Goal: Task Accomplishment & Management: Use online tool/utility

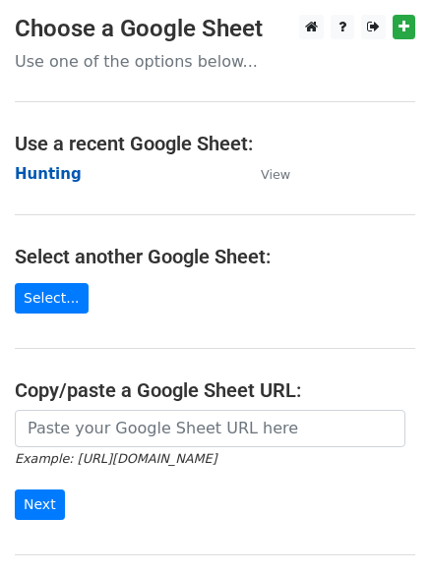
click at [56, 177] on strong "Hunting" at bounding box center [48, 174] width 67 height 18
click at [62, 177] on strong "Hunting" at bounding box center [48, 174] width 67 height 18
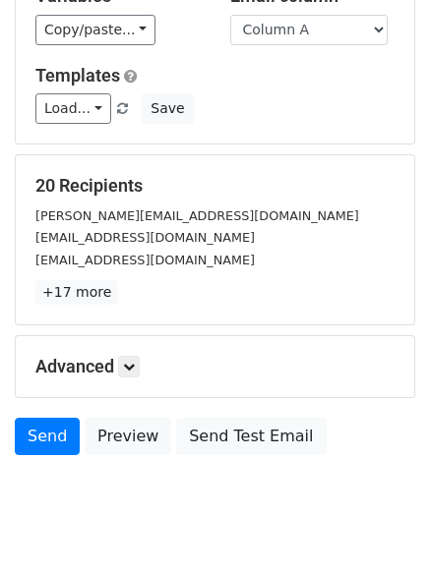
scroll to position [190, 0]
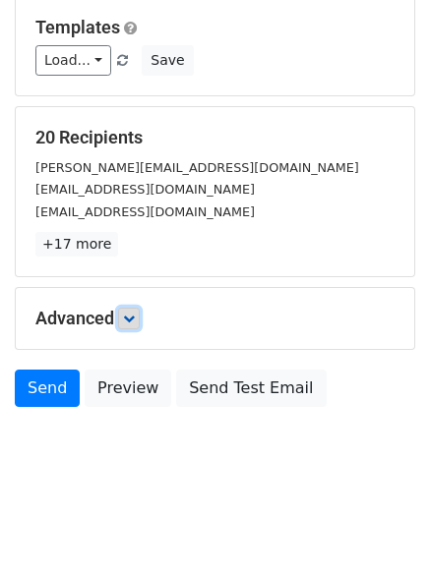
click at [135, 317] on icon at bounding box center [129, 319] width 12 height 12
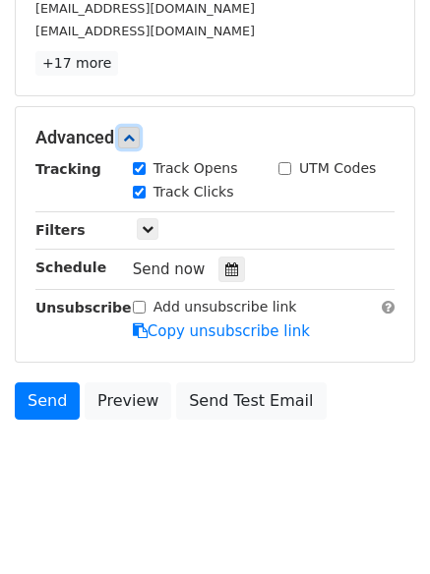
scroll to position [380, 0]
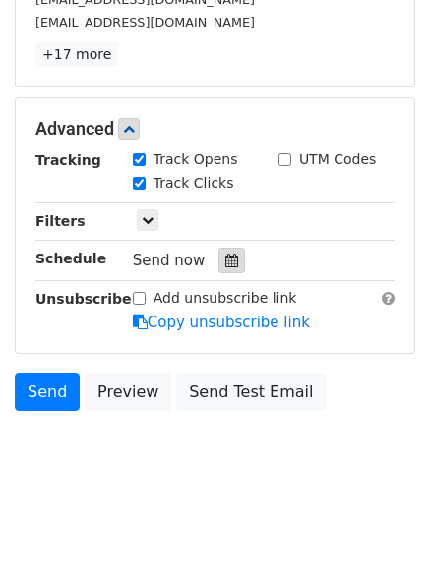
click at [226, 259] on icon at bounding box center [231, 261] width 13 height 14
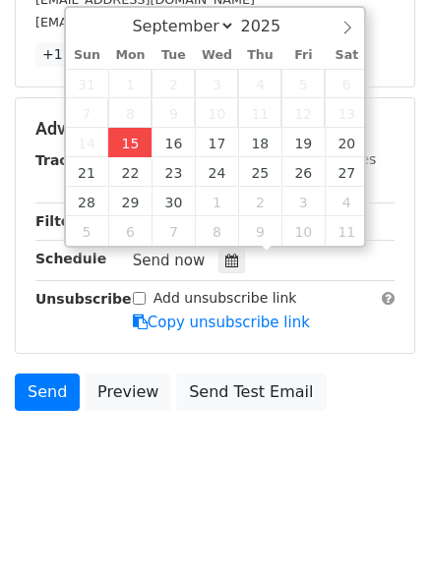
type input "2025-09-15 12:00"
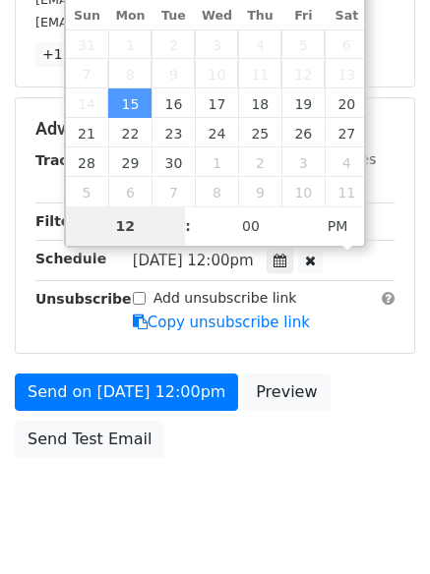
type input "4"
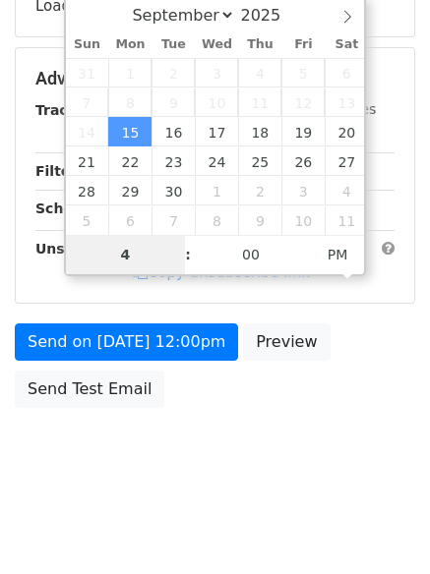
scroll to position [380, 0]
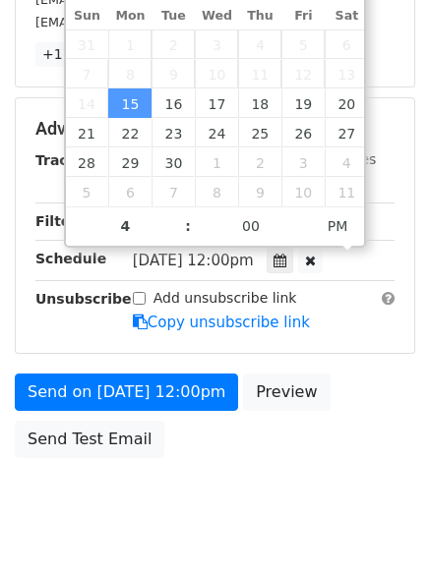
type input "2025-09-15 16:00"
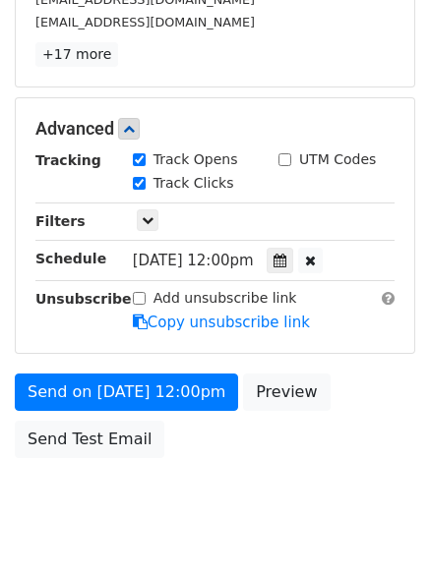
click at [254, 482] on body "New Campaign Daily emails left: 50 Google Sheet: Hunting Variables Copy/paste..…" at bounding box center [215, 91] width 430 height 912
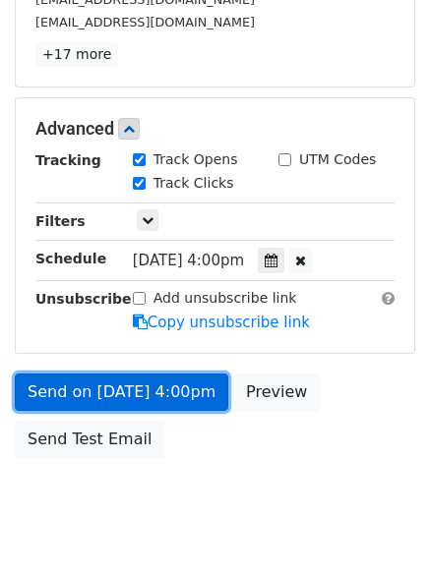
click at [137, 390] on link "Send on Sep 15 at 4:00pm" at bounding box center [121, 392] width 213 height 37
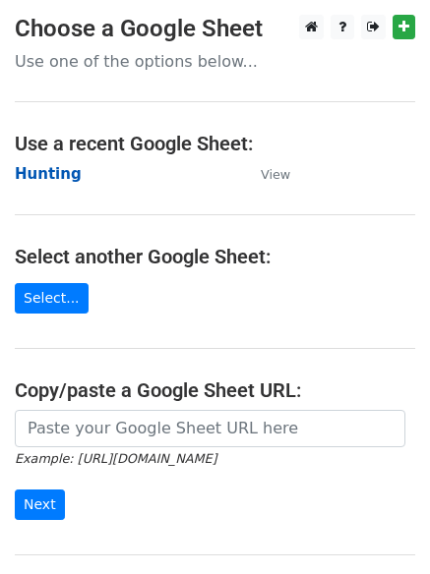
click at [38, 171] on strong "Hunting" at bounding box center [48, 174] width 67 height 18
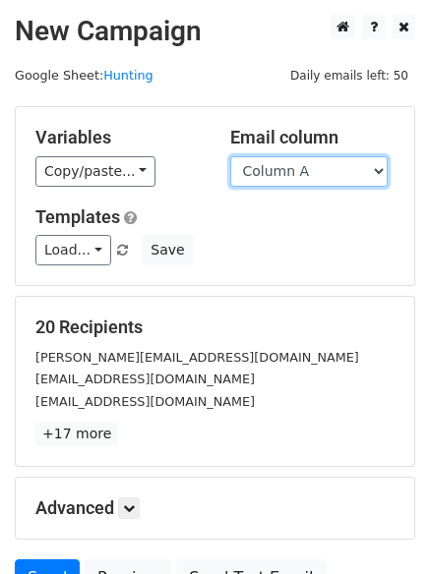
click at [279, 181] on select "Column A Column B Column C Column D Column E Column F" at bounding box center [308, 171] width 157 height 30
select select "Column B"
click at [230, 156] on select "Column A Column B Column C Column D Column E Column F" at bounding box center [308, 171] width 157 height 30
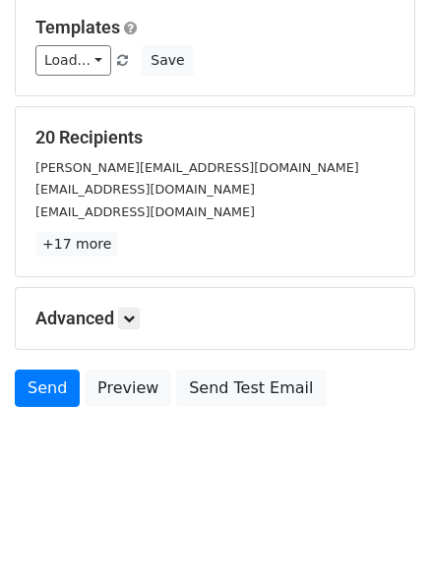
click at [147, 316] on h5 "Advanced" at bounding box center [214, 319] width 359 height 22
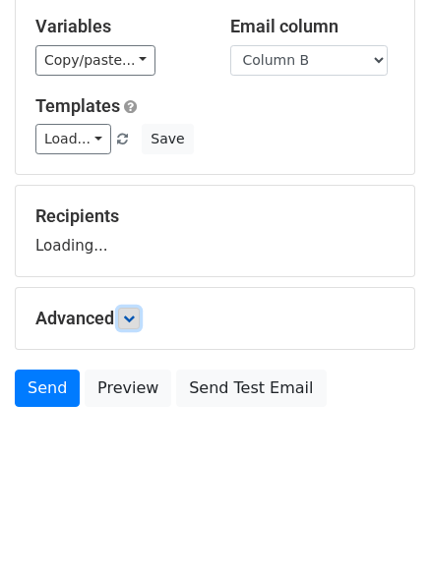
click at [140, 314] on link at bounding box center [129, 319] width 22 height 22
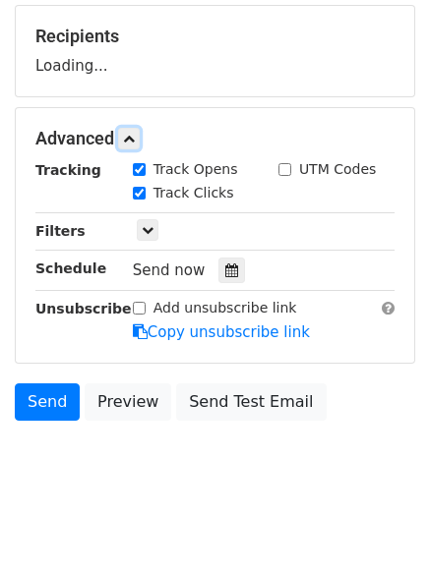
scroll to position [301, 0]
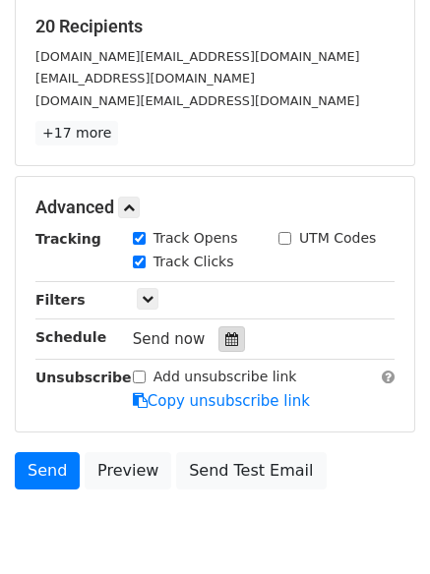
click at [227, 341] on icon at bounding box center [231, 339] width 13 height 14
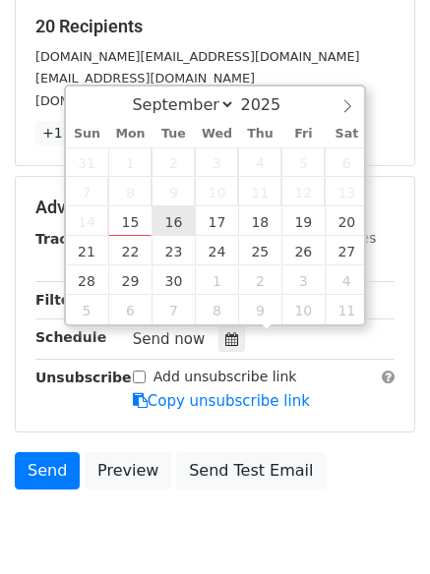
type input "2025-09-16 12:00"
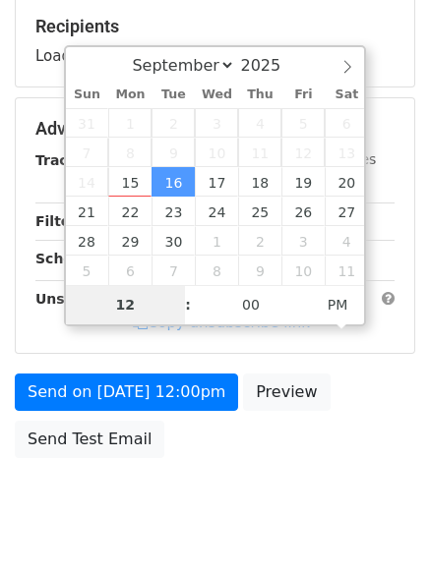
type input "5"
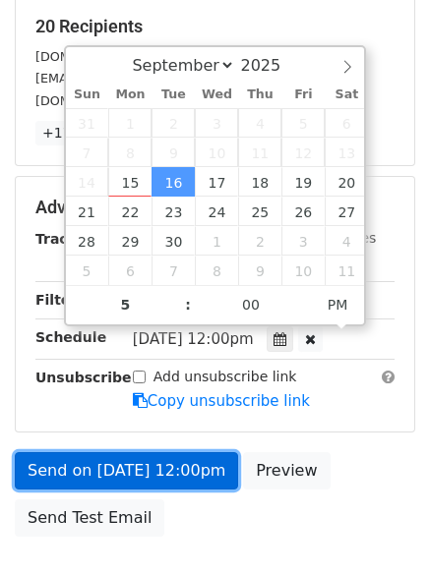
type input "2025-09-16 17:00"
click at [133, 466] on link "Send on Sep 16 at 12:00pm" at bounding box center [126, 470] width 223 height 37
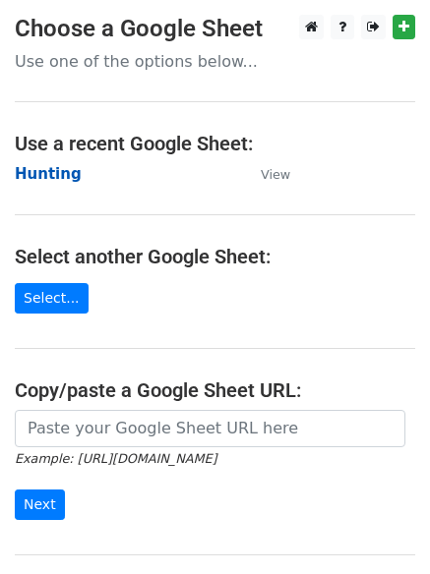
click at [58, 169] on strong "Hunting" at bounding box center [48, 174] width 67 height 18
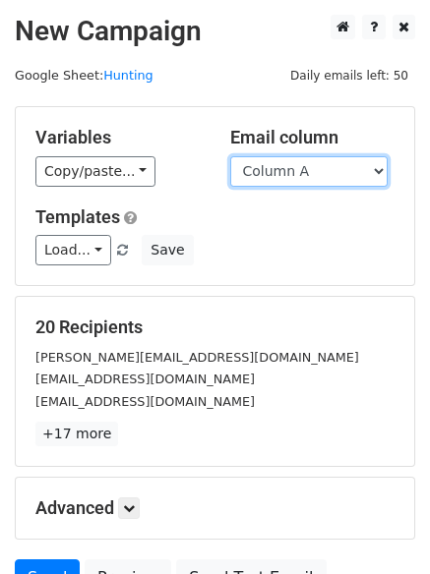
click at [301, 174] on select "Column A Column B Column C Column D Column E Column F" at bounding box center [308, 171] width 157 height 30
select select "Column C"
click at [230, 156] on select "Column A Column B Column C Column D Column E Column F" at bounding box center [308, 171] width 157 height 30
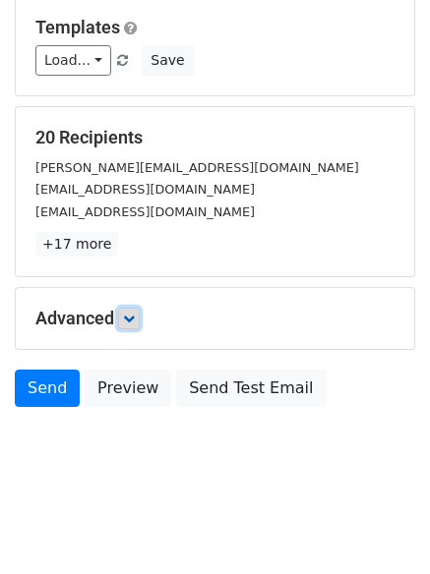
click at [122, 315] on link at bounding box center [129, 319] width 22 height 22
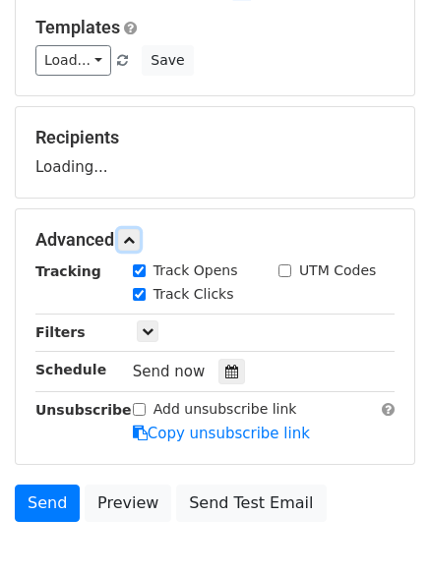
scroll to position [304, 0]
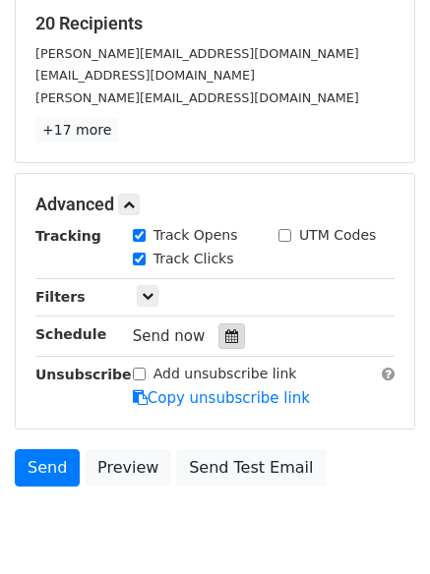
click at [225, 341] on icon at bounding box center [231, 337] width 13 height 14
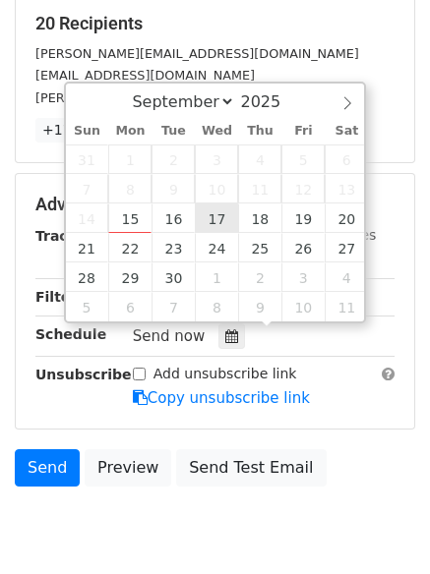
type input "2025-09-17 12:00"
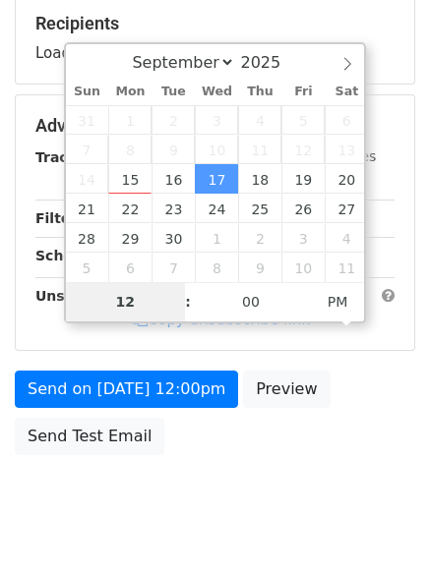
type input "6"
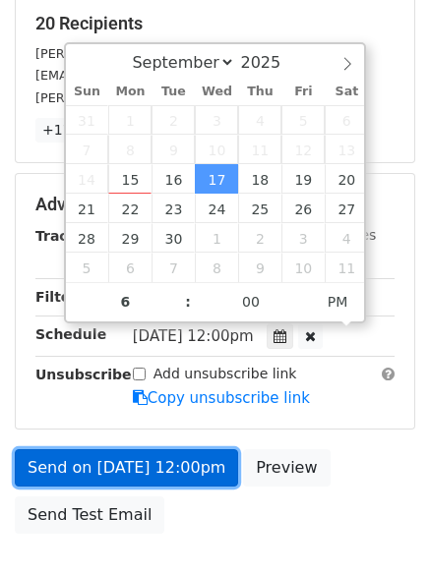
type input "2025-09-17 18:00"
click at [141, 455] on link "Send on Sep 17 at 12:00pm" at bounding box center [126, 468] width 223 height 37
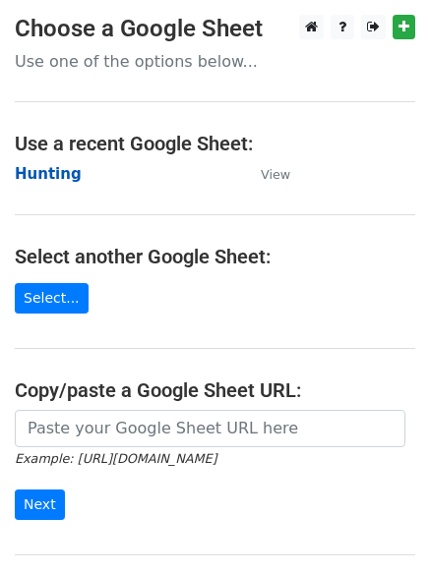
click at [57, 175] on strong "Hunting" at bounding box center [48, 174] width 67 height 18
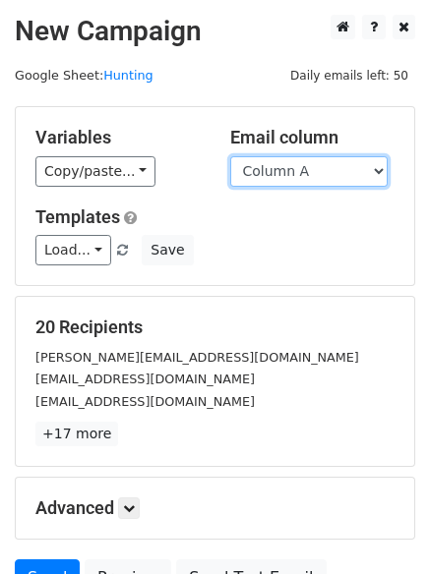
click at [339, 176] on select "Column A Column B Column C Column D Column E Column F" at bounding box center [308, 171] width 157 height 30
select select "Column D"
click at [230, 156] on select "Column A Column B Column C Column D Column E Column F" at bounding box center [308, 171] width 157 height 30
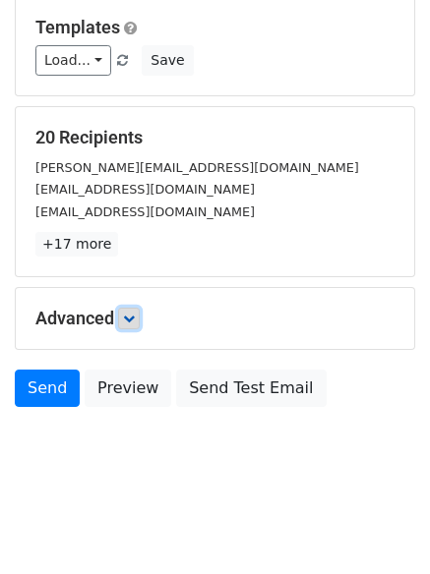
click at [130, 315] on icon at bounding box center [129, 319] width 12 height 12
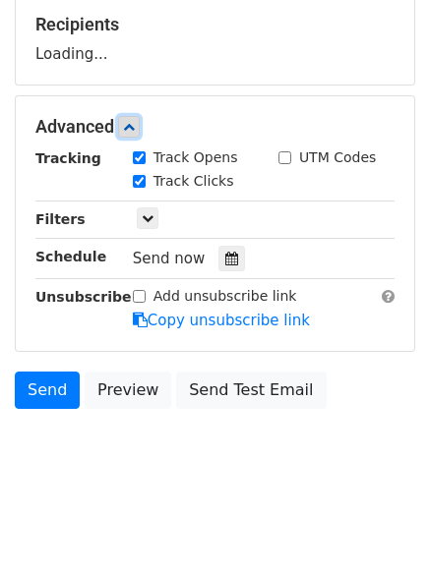
scroll to position [304, 0]
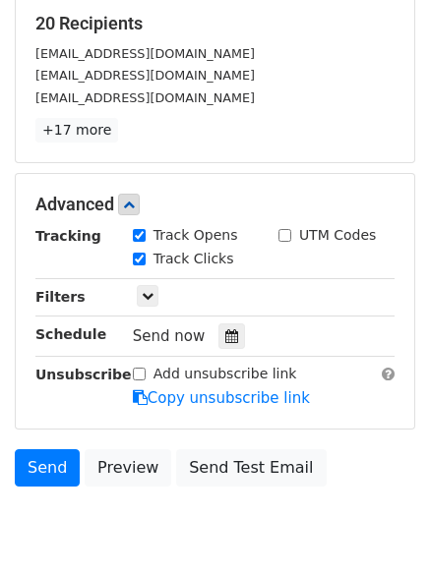
click at [225, 350] on div "Tracking Track Opens UTM Codes Track Clicks Filters Only include spreadsheet ro…" at bounding box center [214, 317] width 359 height 184
click at [225, 341] on icon at bounding box center [231, 337] width 13 height 14
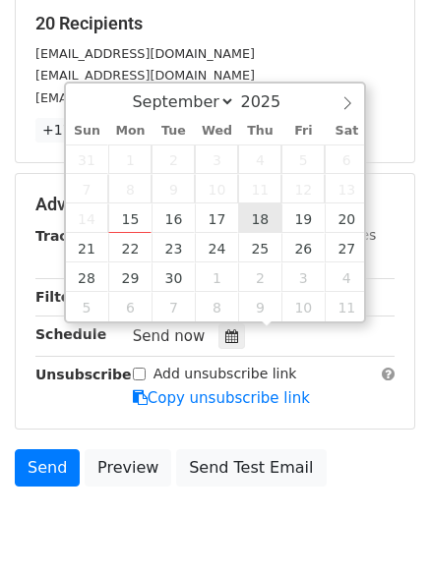
type input "2025-09-18 12:00"
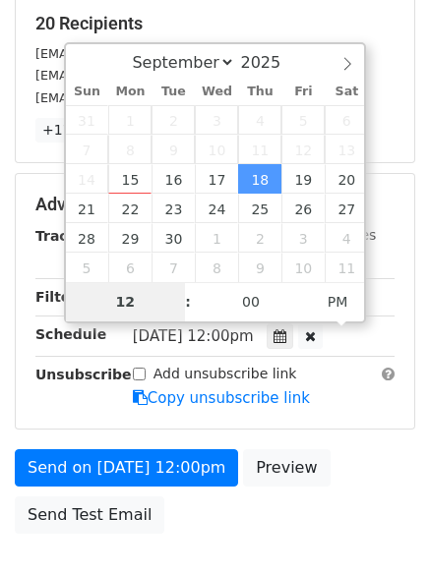
type input "7"
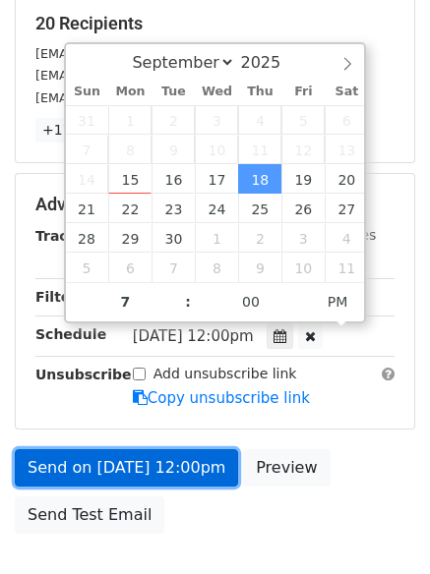
type input "2025-09-18 19:00"
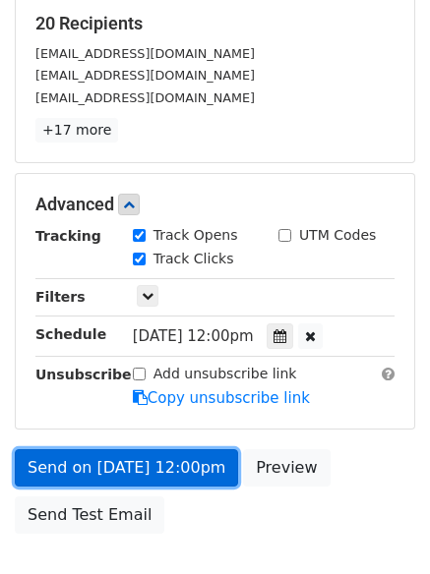
click at [180, 471] on link "Send on Sep 18 at 12:00pm" at bounding box center [126, 468] width 223 height 37
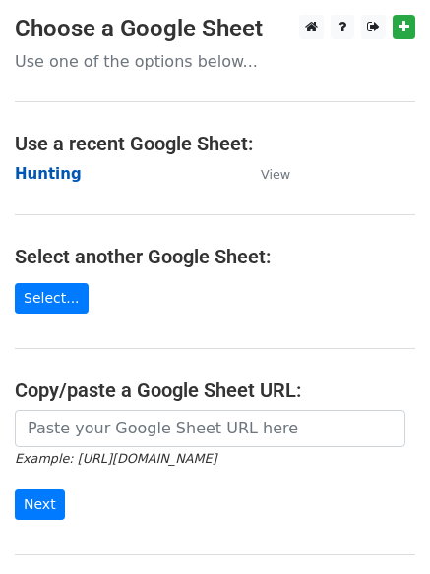
click at [43, 166] on strong "Hunting" at bounding box center [48, 174] width 67 height 18
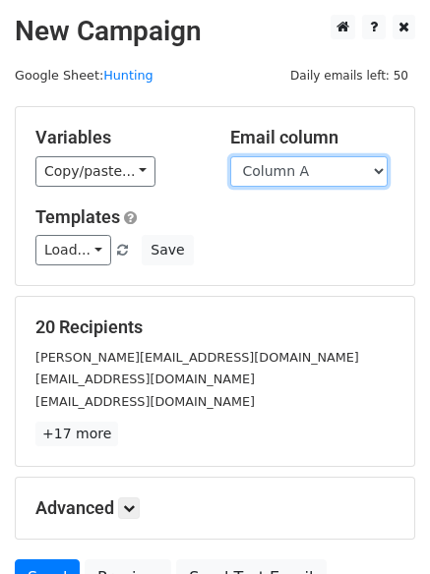
click at [313, 171] on select "Column A Column B Column C Column D Column E Column F" at bounding box center [308, 171] width 157 height 30
select select "Column E"
click at [230, 156] on select "Column A Column B Column C Column D Column E Column F" at bounding box center [308, 171] width 157 height 30
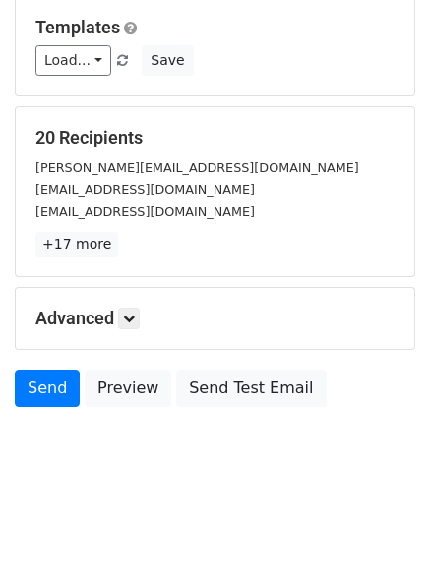
click at [133, 301] on div "Advanced Tracking Track Opens UTM Codes Track Clicks Filters Only include sprea…" at bounding box center [215, 318] width 398 height 61
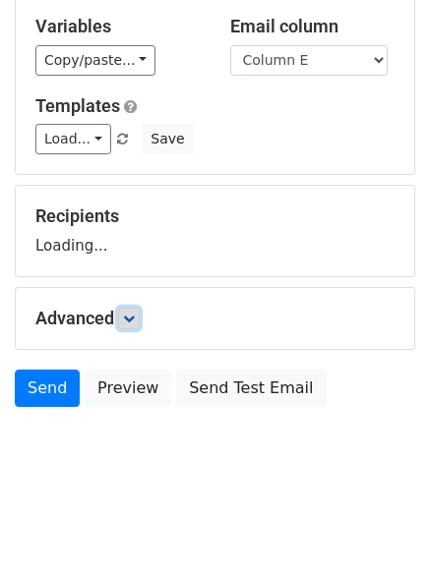
click at [133, 316] on icon at bounding box center [129, 319] width 12 height 12
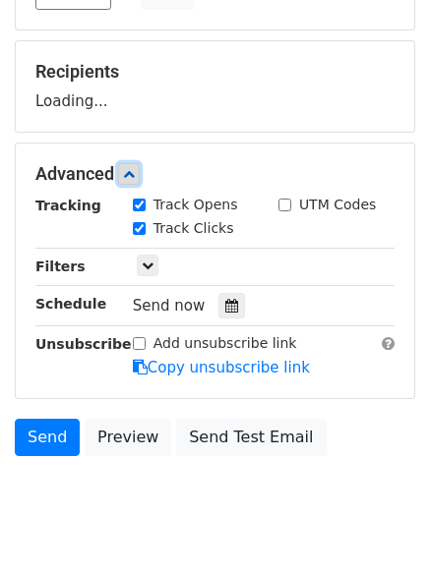
scroll to position [304, 0]
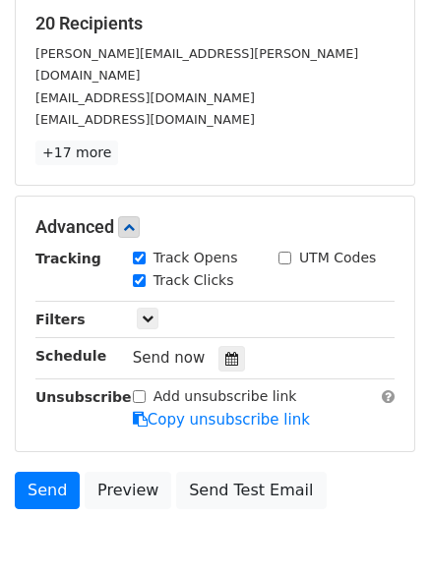
click at [222, 345] on div "Send now" at bounding box center [248, 358] width 231 height 27
click at [225, 352] on icon at bounding box center [231, 359] width 13 height 14
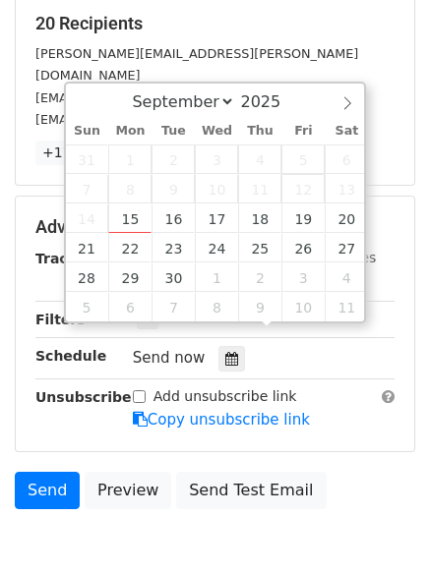
click at [301, 201] on span "12" at bounding box center [302, 189] width 43 height 30
type input "[DATE] 12:00"
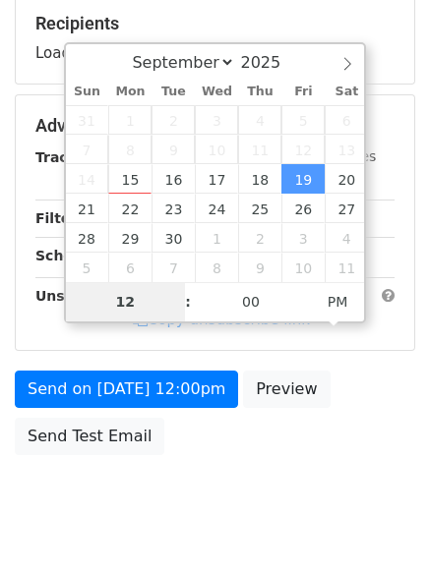
type input "8"
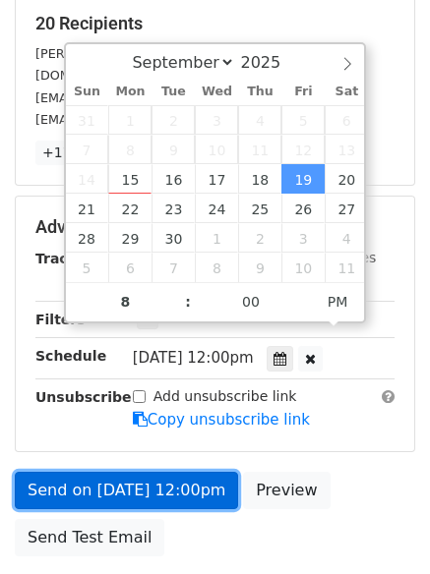
type input "[DATE] 20:00"
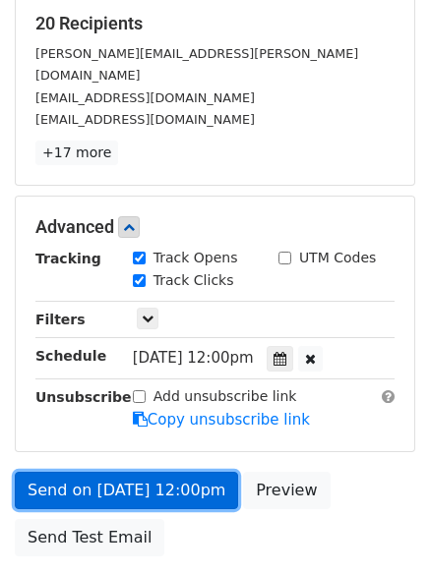
click at [154, 472] on link "Send on Sep 19 at 12:00pm" at bounding box center [126, 490] width 223 height 37
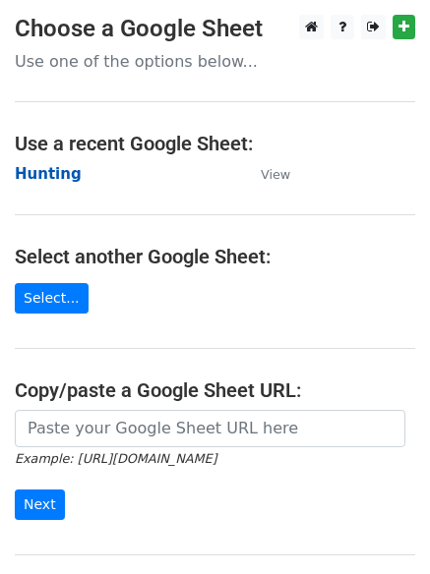
click at [42, 168] on strong "Hunting" at bounding box center [48, 174] width 67 height 18
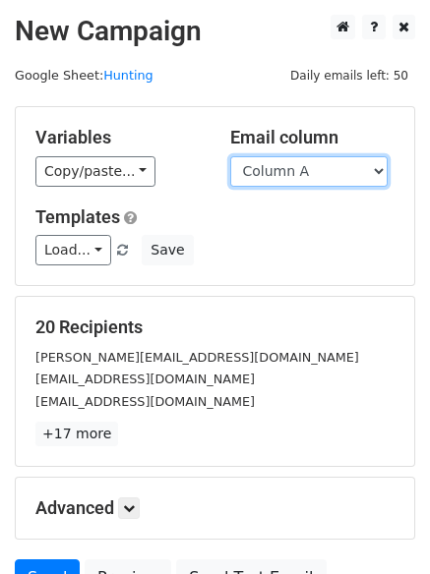
click at [265, 174] on select "Column A Column B Column C Column D Column E Column F" at bounding box center [308, 171] width 157 height 30
select select "Column F"
click at [230, 156] on select "Column A Column B Column C Column D Column E Column F" at bounding box center [308, 171] width 157 height 30
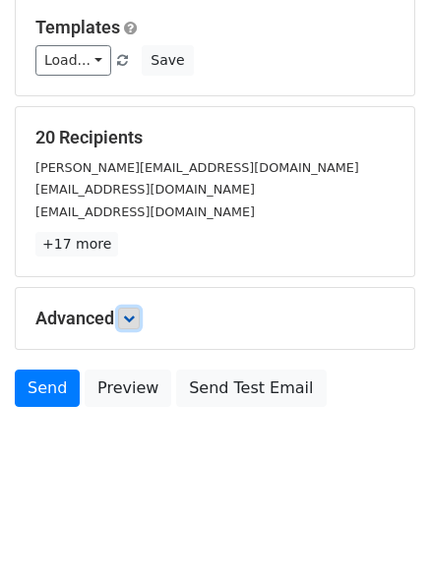
click at [135, 317] on icon at bounding box center [129, 319] width 12 height 12
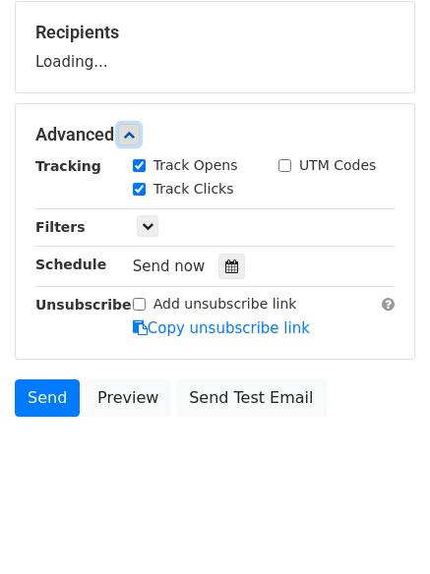
scroll to position [304, 0]
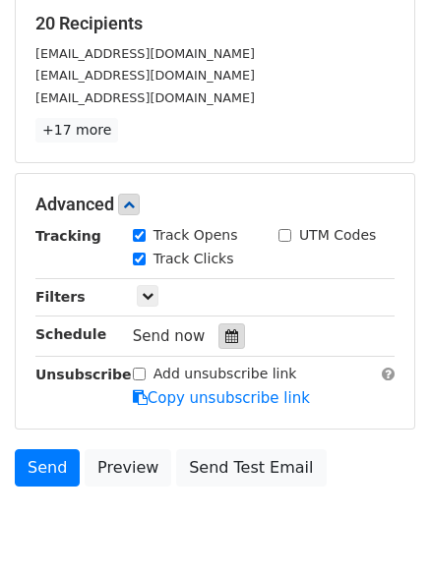
click at [218, 347] on div at bounding box center [231, 337] width 27 height 26
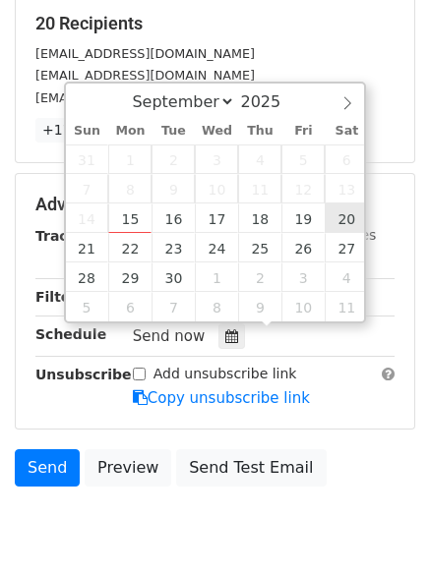
type input "[DATE] 12:00"
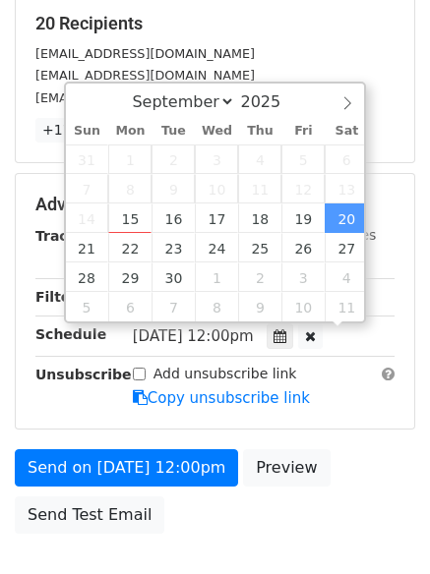
scroll to position [1, 0]
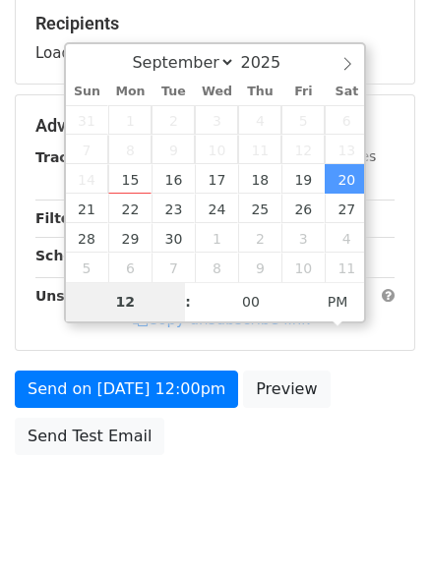
type input "9"
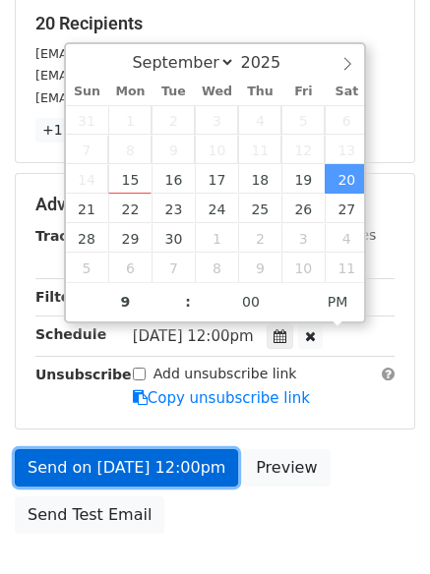
type input "[DATE] 21:00"
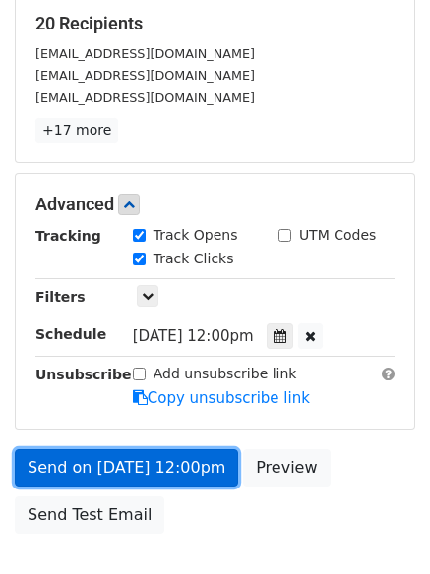
click at [139, 472] on link "Send on [DATE] 12:00pm" at bounding box center [126, 468] width 223 height 37
